Goal: Transaction & Acquisition: Purchase product/service

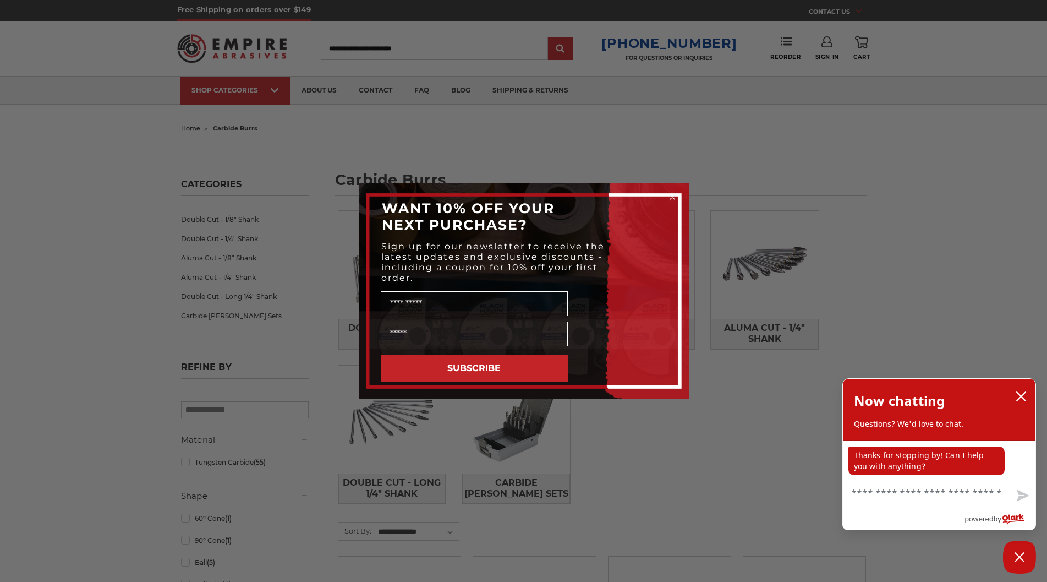
click at [669, 198] on circle "Close dialog" at bounding box center [672, 197] width 10 height 10
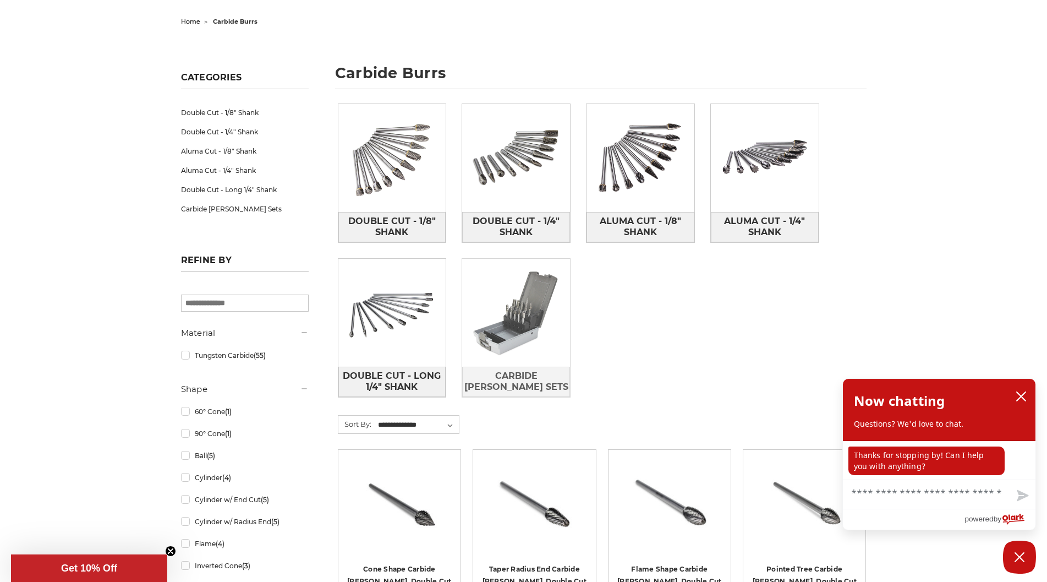
scroll to position [165, 0]
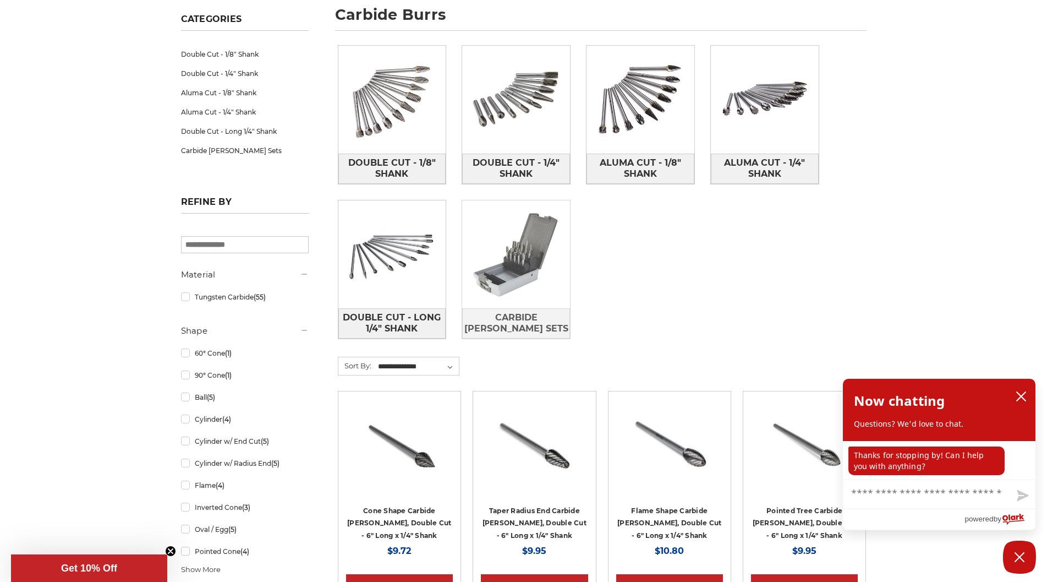
click at [536, 271] on img at bounding box center [516, 254] width 108 height 108
click at [1017, 396] on icon "close chatbox" at bounding box center [1021, 396] width 11 height 11
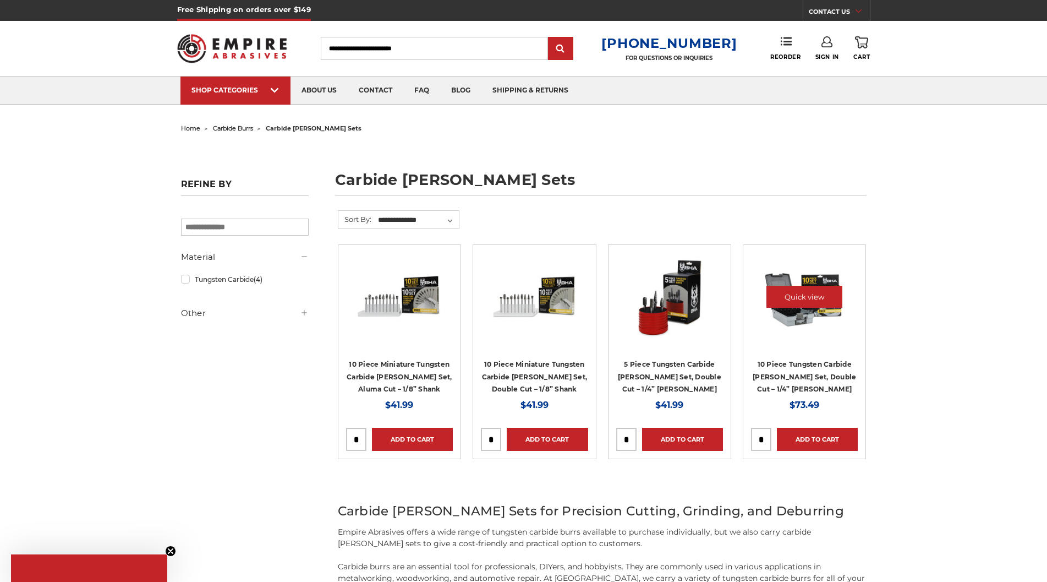
click at [794, 336] on img at bounding box center [805, 297] width 88 height 88
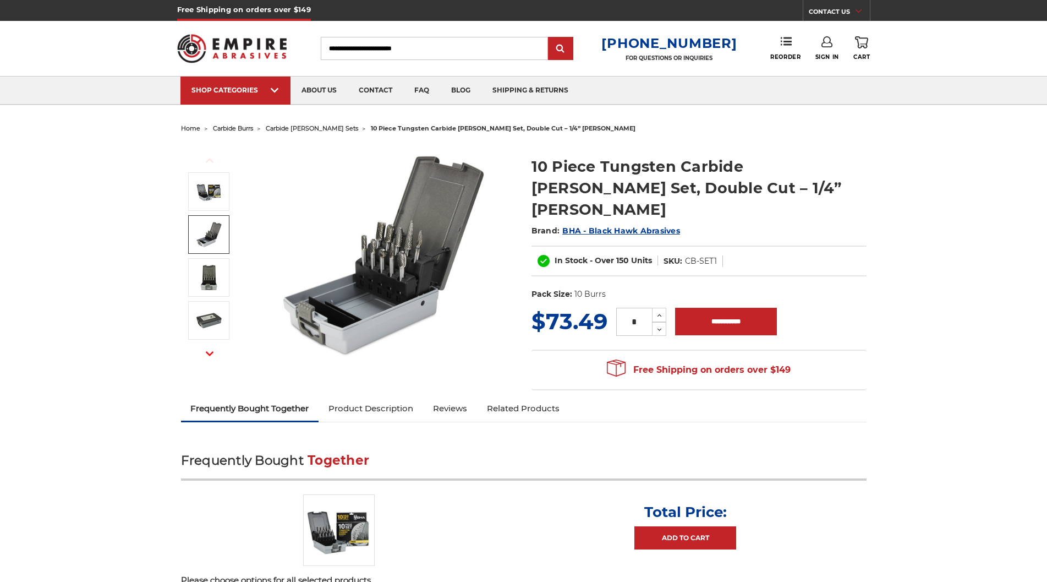
click at [206, 216] on link at bounding box center [208, 234] width 41 height 39
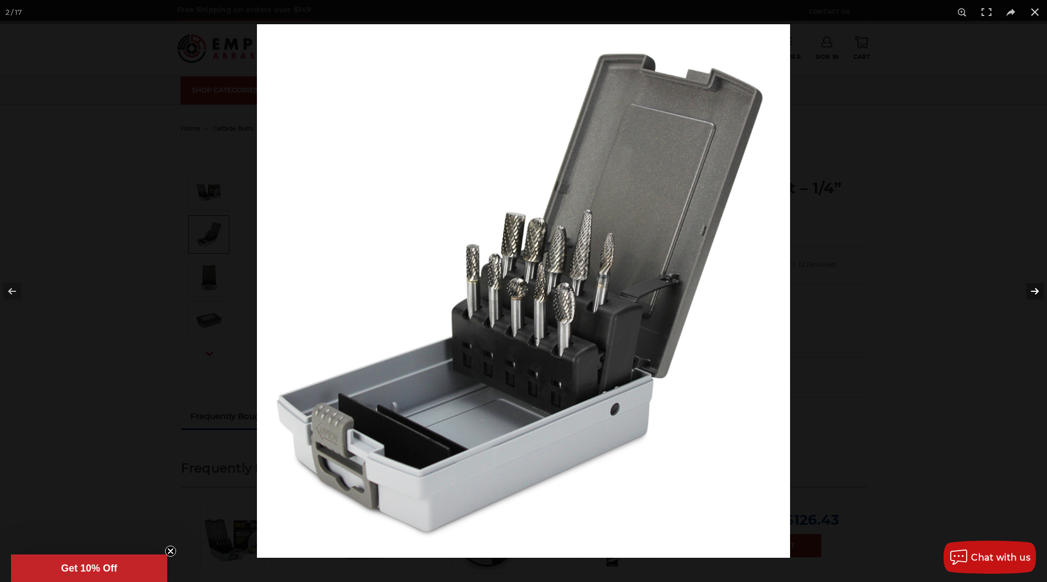
click at [1031, 288] on button at bounding box center [1028, 291] width 39 height 55
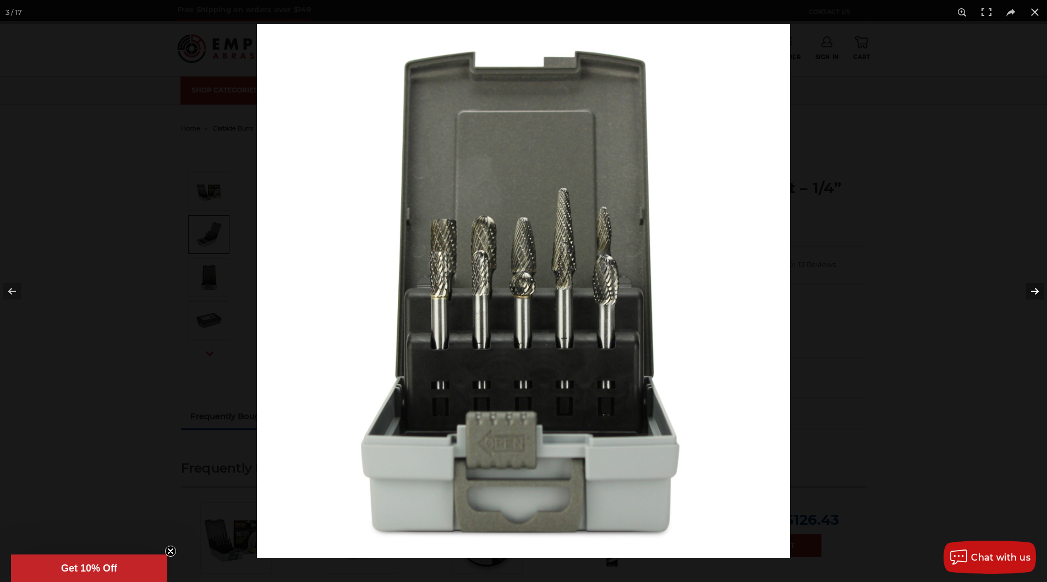
click at [1031, 288] on button at bounding box center [1028, 291] width 39 height 55
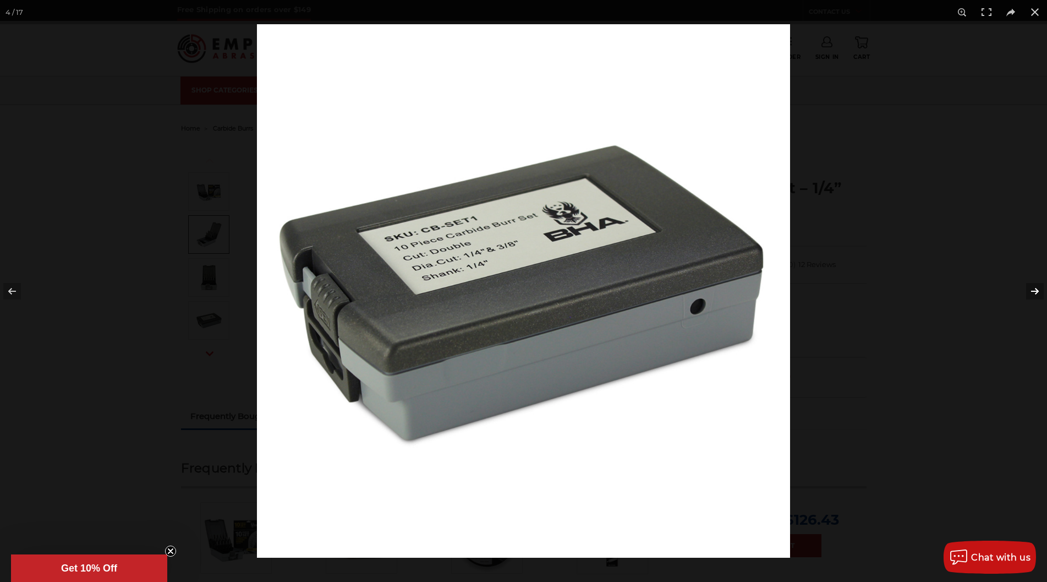
click at [1031, 288] on button at bounding box center [1028, 291] width 39 height 55
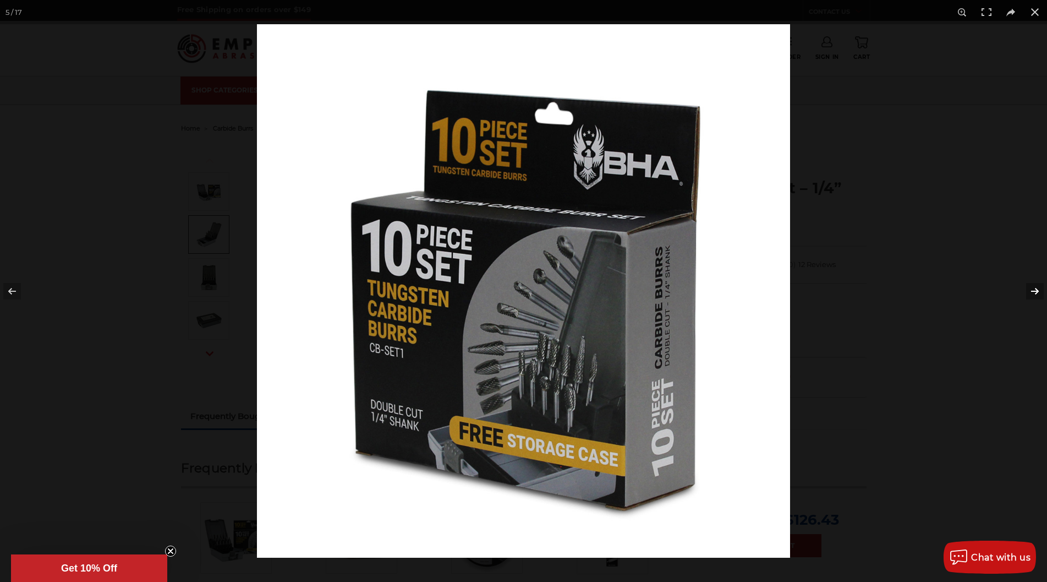
click at [1031, 292] on button at bounding box center [1028, 291] width 39 height 55
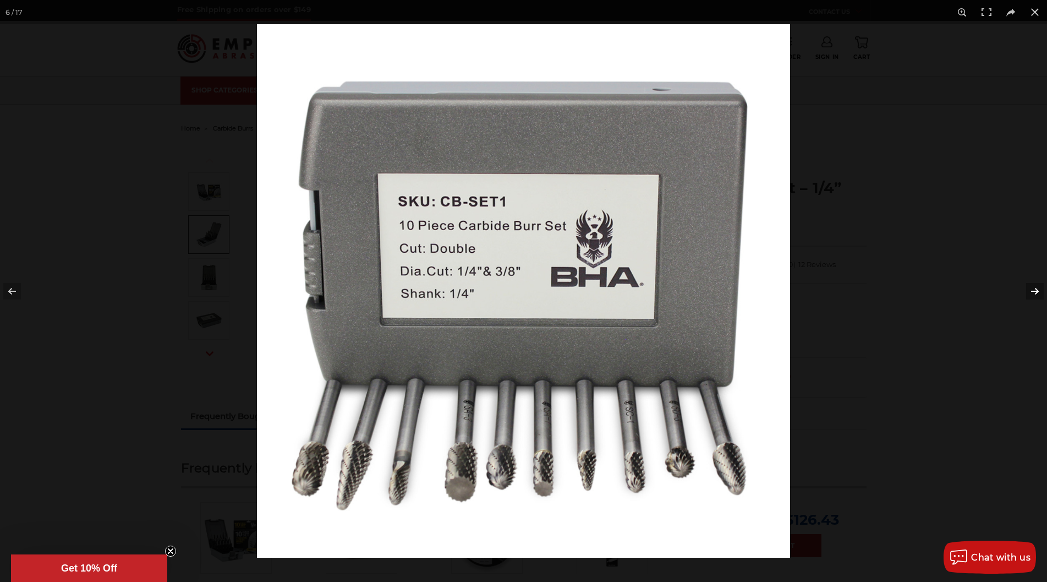
click at [1031, 291] on button at bounding box center [1028, 291] width 39 height 55
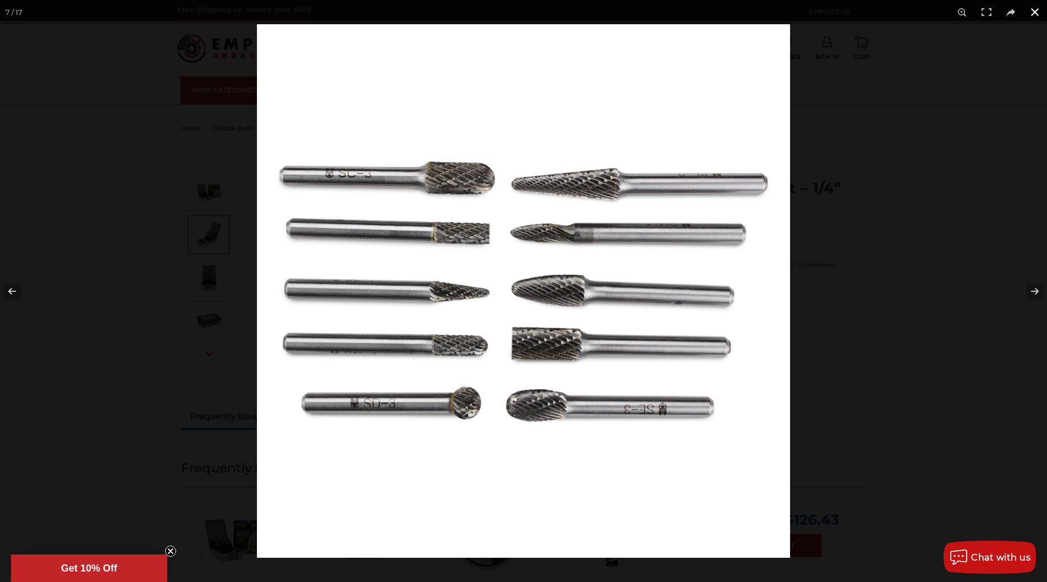
click at [1034, 14] on button at bounding box center [1035, 12] width 24 height 24
